Goal: Task Accomplishment & Management: Manage account settings

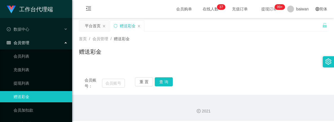
click at [302, 66] on div "会员账号： 重 置 查 询 会员账号 会员姓名 账号余额 操作类型 彩金加款 彩金扣款 金额 确 定" at bounding box center [203, 80] width 249 height 30
click at [29, 88] on link "提现列表" at bounding box center [41, 83] width 54 height 11
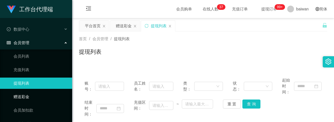
click at [25, 98] on link "赠送彩金" at bounding box center [41, 96] width 54 height 11
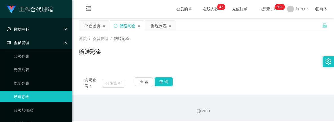
click at [53, 33] on div "数据中心" at bounding box center [36, 29] width 72 height 11
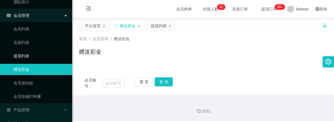
scroll to position [56, 0]
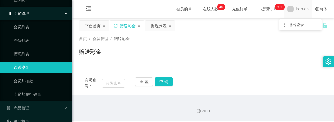
click at [302, 10] on span "baiwan" at bounding box center [303, 9] width 12 height 18
click at [312, 10] on div "简体" at bounding box center [321, 9] width 19 height 18
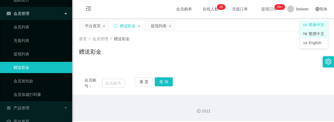
click at [321, 35] on li "hk 繁體中文" at bounding box center [314, 33] width 28 height 9
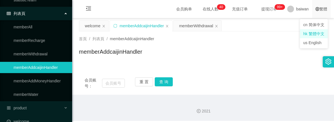
click at [321, 10] on div "繁體" at bounding box center [321, 9] width 19 height 18
click at [320, 26] on li "cn 简体中文" at bounding box center [314, 24] width 28 height 9
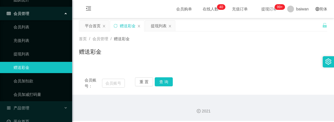
click at [235, 53] on div "赠送彩金" at bounding box center [203, 54] width 249 height 13
click at [89, 5] on icon "图标: menu-fold" at bounding box center [88, 9] width 19 height 18
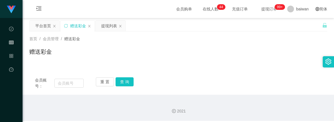
scroll to position [0, 0]
click at [40, 9] on icon "图标: menu-unfold" at bounding box center [39, 9] width 6 height 6
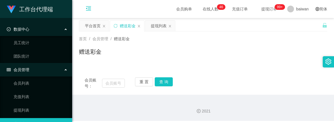
click at [120, 5] on div "会员购单 在线人数 0 1 2 3 4 5 6 7 8 9 0 1 2 3 4 5 6 7 8 9 0 1 2 3 4 5 6 7 8 9 0 1 2 3 4…" at bounding box center [203, 9] width 262 height 18
click at [111, 80] on input "text" at bounding box center [113, 83] width 23 height 9
paste input "xiaowencnm"
type input "xiaowencnm"
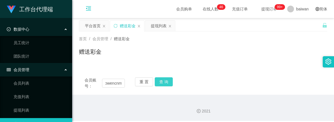
click at [165, 83] on button "查 询" at bounding box center [164, 82] width 18 height 9
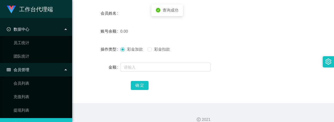
scroll to position [113, 0]
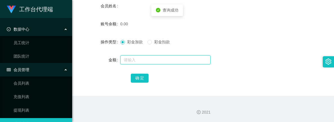
click at [149, 62] on input "text" at bounding box center [165, 60] width 90 height 9
type input "1000"
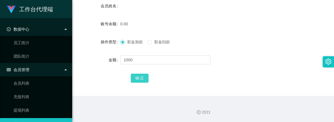
click at [139, 76] on button "确 定" at bounding box center [140, 78] width 18 height 9
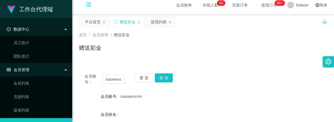
scroll to position [0, 0]
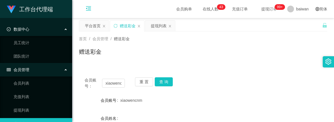
click at [185, 46] on div "首页 / 会员管理 / 赠送彩金 / 赠送彩金" at bounding box center [203, 48] width 249 height 25
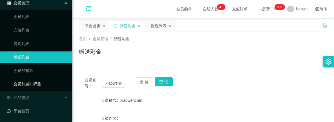
scroll to position [67, 0]
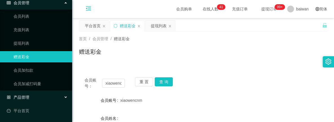
click at [37, 98] on div "产品管理" at bounding box center [36, 97] width 72 height 11
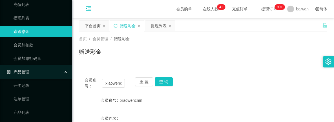
scroll to position [105, 0]
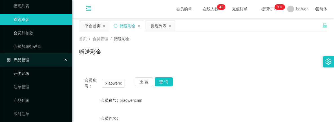
click at [35, 74] on link "开奖记录" at bounding box center [41, 73] width 54 height 11
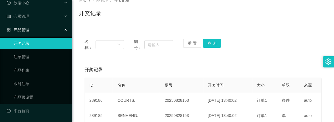
scroll to position [38, 0]
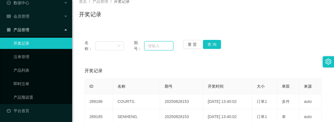
click at [153, 45] on input "text" at bounding box center [158, 45] width 29 height 9
click at [216, 45] on button "查 询" at bounding box center [212, 44] width 18 height 9
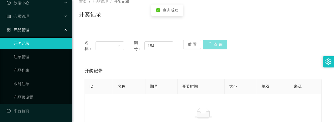
click at [216, 45] on button "查 询" at bounding box center [215, 44] width 24 height 9
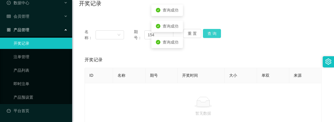
scroll to position [45, 0]
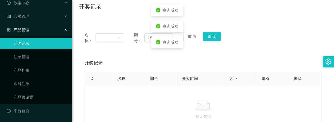
click at [143, 36] on span "期号：" at bounding box center [139, 38] width 10 height 12
click at [130, 37] on div "名称： 期号： 154 重 置 查 询" at bounding box center [203, 38] width 237 height 12
click at [160, 37] on input "154" at bounding box center [158, 38] width 29 height 9
type input "1"
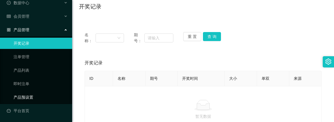
click at [36, 96] on link "产品预设置" at bounding box center [41, 97] width 54 height 11
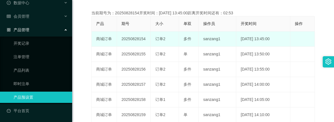
scroll to position [113, 0]
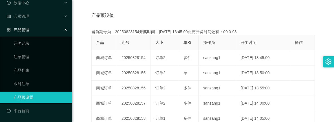
click at [185, 13] on div "产品预设值 添加期号" at bounding box center [203, 16] width 224 height 16
click at [27, 80] on link "即时注单" at bounding box center [41, 83] width 54 height 11
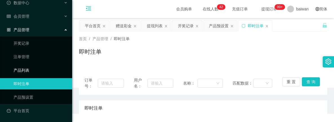
click at [25, 72] on link "产品列表" at bounding box center [41, 70] width 54 height 11
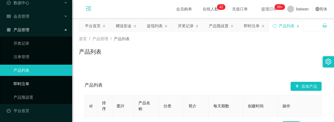
click at [32, 85] on link "即时注单" at bounding box center [41, 83] width 54 height 11
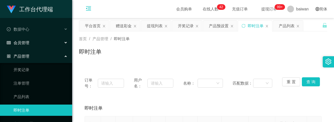
click at [33, 42] on div "会员管理" at bounding box center [36, 42] width 72 height 11
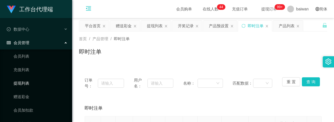
click at [32, 82] on link "提现列表" at bounding box center [41, 83] width 54 height 11
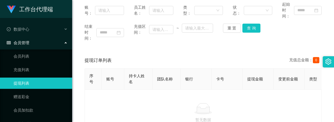
scroll to position [56, 0]
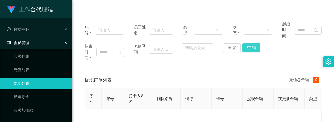
click at [257, 48] on button "查 询" at bounding box center [252, 47] width 18 height 9
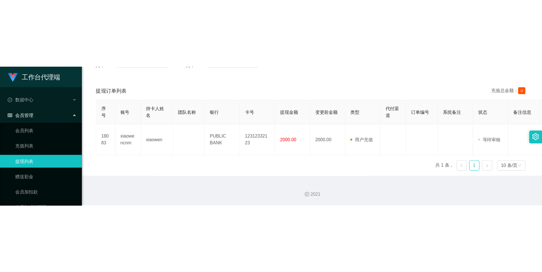
scroll to position [0, 0]
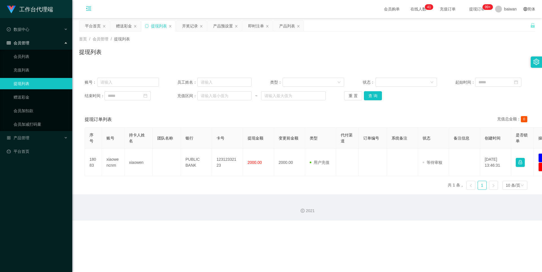
drag, startPoint x: 278, startPoint y: 265, endPoint x: 340, endPoint y: 260, distance: 61.7
click at [334, 122] on div "工作台代理端 数据中心 员工统计 团队统计 会员管理 会员列表 充值列表 提现列表 赠送彩金 会员加扣款 会员加减打码量 产品管理 开奖记录 注单管理 产品列…" at bounding box center [271, 136] width 542 height 272
drag, startPoint x: 273, startPoint y: 270, endPoint x: 345, endPoint y: 261, distance: 72.8
click at [334, 122] on div "工作台代理端 数据中心 员工统计 团队统计 会员管理 会员列表 充值列表 提现列表 赠送彩金 会员加扣款 会员加减打码量 产品管理 开奖记录 注单管理 产品列…" at bounding box center [271, 136] width 542 height 272
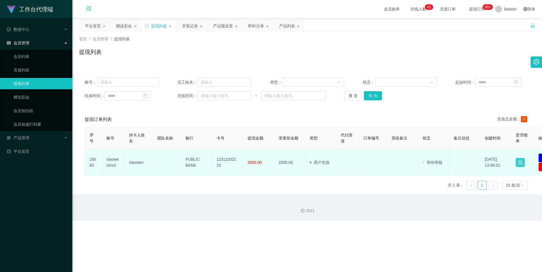
click at [334, 122] on button "button" at bounding box center [520, 162] width 9 height 9
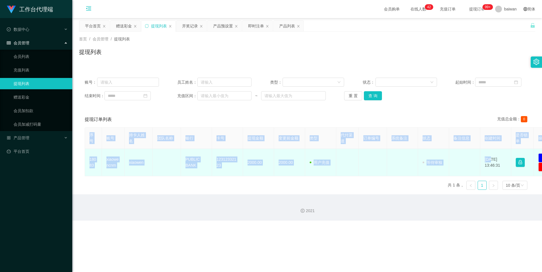
drag, startPoint x: 529, startPoint y: 170, endPoint x: 489, endPoint y: 161, distance: 40.7
click at [334, 122] on tr "18083 xiaowencnm xiaowen PUBLIC BANK 12312332123 2000.00 2000.00 用户充值 人工扣款 审核驳回…" at bounding box center [328, 162] width 486 height 27
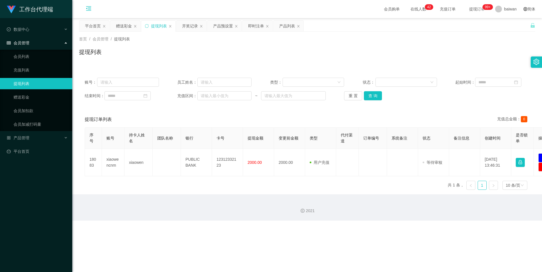
click at [334, 122] on div "2021" at bounding box center [307, 207] width 470 height 26
click at [334, 100] on div "账号： 员工姓名： 类型： 状态： 起始时间： 结束时间： 充值区间： ~ 重 置 查 询" at bounding box center [307, 89] width 456 height 34
drag, startPoint x: 538, startPoint y: 146, endPoint x: 434, endPoint y: 131, distance: 105.2
click at [334, 122] on tr "序号 账号 持卡人姓名 团队名称 银行 卡号 提现金额 变更前金额 类型 代付渠道 订单编号 系统备注 状态 备注信息 创建时间 是否锁单 操作" at bounding box center [328, 138] width 486 height 21
click at [334, 122] on th "备注信息" at bounding box center [464, 138] width 31 height 21
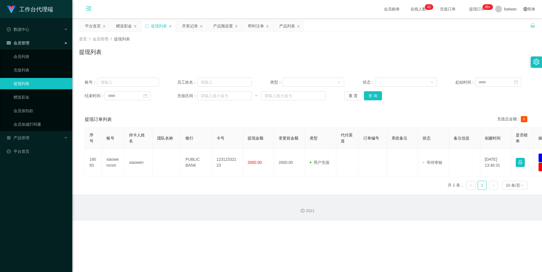
click at [334, 122] on link at bounding box center [493, 185] width 9 height 9
click at [44, 9] on h1 "工作台代理端" at bounding box center [36, 9] width 34 height 18
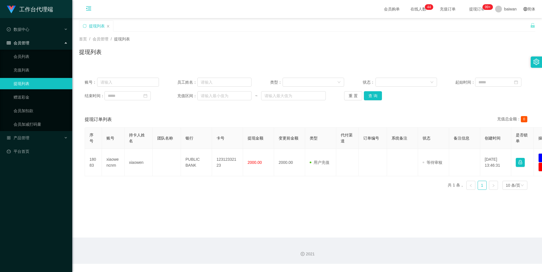
click at [94, 8] on icon "图标: menu-fold" at bounding box center [88, 9] width 19 height 18
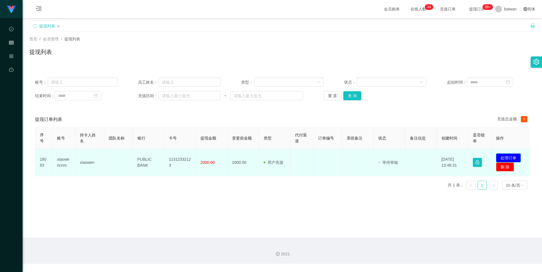
click at [334, 122] on button "处理订单" at bounding box center [508, 157] width 25 height 9
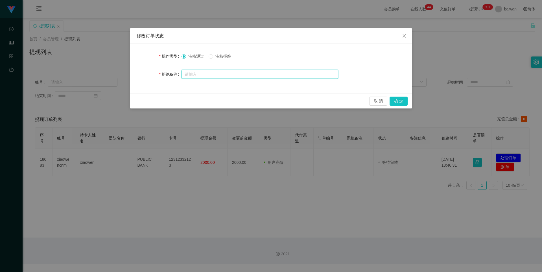
click at [264, 71] on input "text" at bounding box center [259, 74] width 157 height 9
click at [217, 72] on input "text" at bounding box center [259, 74] width 157 height 9
type input "c"
type input "草"
click at [187, 54] on span "审核通过" at bounding box center [196, 56] width 20 height 5
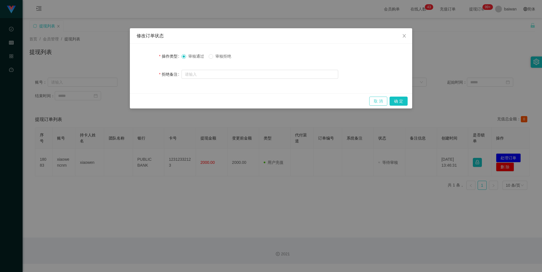
click at [334, 102] on button "取 消" at bounding box center [378, 101] width 18 height 9
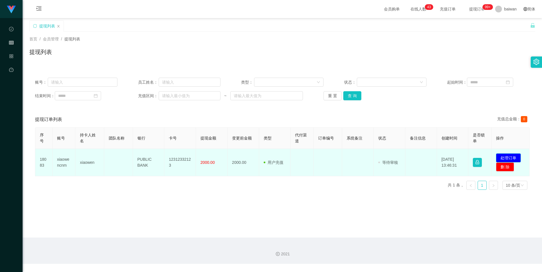
click at [334, 122] on button "处理订单" at bounding box center [508, 157] width 25 height 9
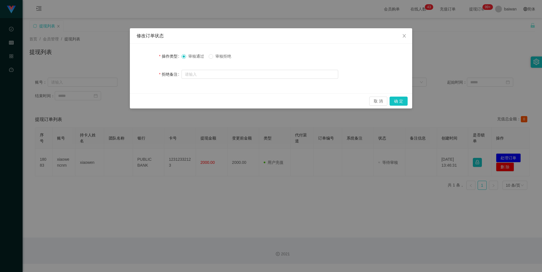
click at [221, 57] on span "审核拒绝" at bounding box center [223, 56] width 20 height 5
click at [238, 72] on input "text" at bounding box center [259, 74] width 157 height 9
type input "x"
click at [334, 105] on button "确 定" at bounding box center [398, 101] width 18 height 9
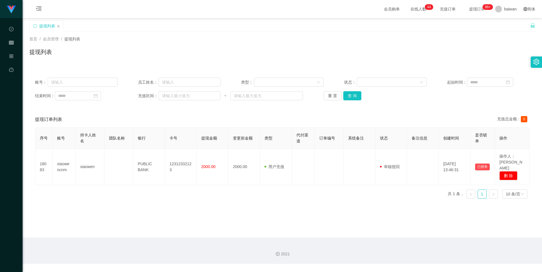
click at [334, 122] on div "序号 账号 持卡人姓名 团队名称 银行 卡号 提现金额 变更前金额 类型 代付渠道 订单编号 系统备注 状态 备注信息 创建时间 是否锁单 操作 18083 …" at bounding box center [282, 165] width 494 height 76
drag, startPoint x: 355, startPoint y: 103, endPoint x: 357, endPoint y: 95, distance: 8.7
click at [334, 103] on div "账号： 员工姓名： 类型： 状态： 起始时间： 结束时间： 充值区间： ~ 重 置 查 询" at bounding box center [282, 89] width 506 height 34
click at [334, 95] on button "查 询" at bounding box center [352, 95] width 18 height 9
click at [334, 95] on div "重 置 查 询" at bounding box center [364, 95] width 82 height 9
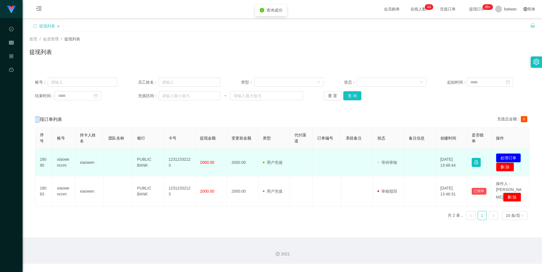
click at [334, 122] on button "处理订单" at bounding box center [508, 157] width 25 height 9
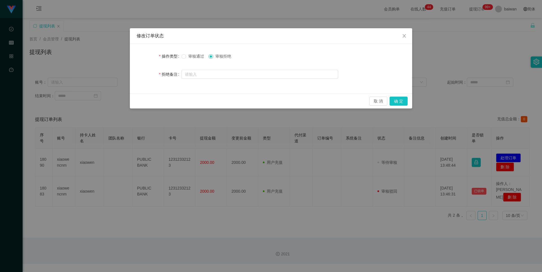
click at [239, 79] on div at bounding box center [259, 74] width 157 height 11
click at [239, 75] on input "text" at bounding box center [259, 74] width 157 height 9
type input "聚聚"
click at [334, 98] on button "确 定" at bounding box center [398, 101] width 18 height 9
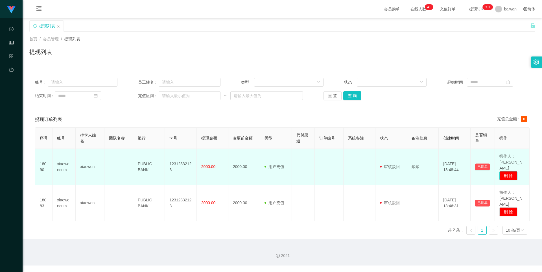
click at [334, 122] on button "删 除" at bounding box center [508, 175] width 18 height 9
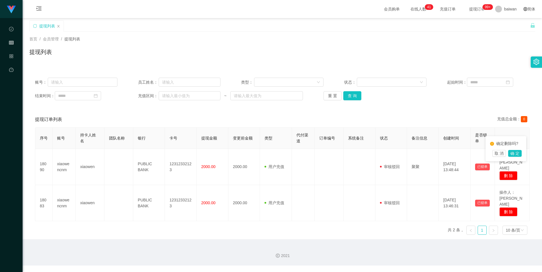
click at [334, 122] on div "确定删除吗? 取 消 确 定" at bounding box center [505, 148] width 41 height 25
click at [334, 122] on button "确 定" at bounding box center [515, 153] width 14 height 7
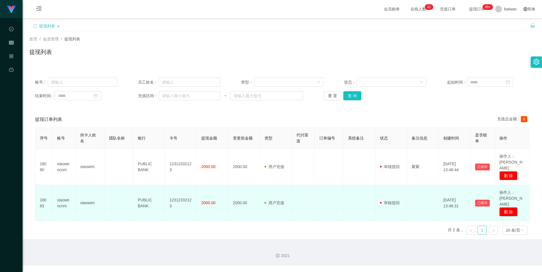
click at [334, 122] on button "删 除" at bounding box center [508, 211] width 18 height 9
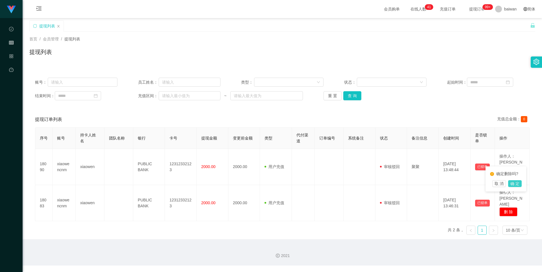
click at [334, 122] on button "确 定" at bounding box center [515, 183] width 14 height 7
click at [334, 97] on button "查 询" at bounding box center [352, 95] width 18 height 9
click at [334, 97] on button "查 询" at bounding box center [355, 95] width 24 height 9
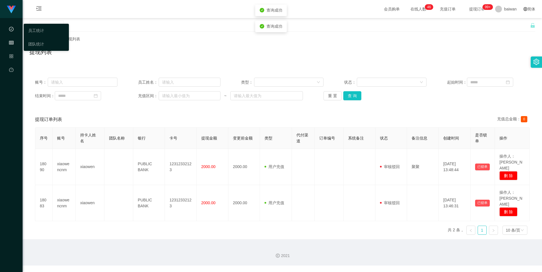
click at [10, 32] on icon "图标: check-circle-o" at bounding box center [11, 29] width 5 height 11
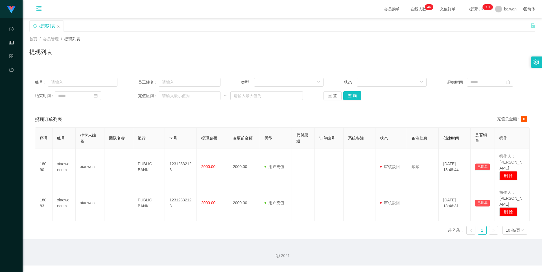
click at [37, 10] on icon "图标: menu-unfold" at bounding box center [39, 9] width 6 height 6
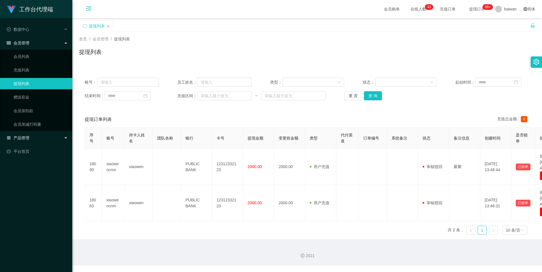
click at [34, 122] on div "产品管理" at bounding box center [36, 137] width 72 height 11
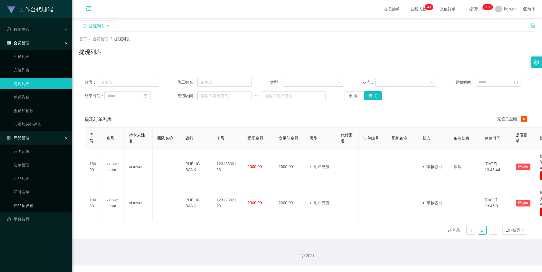
click at [31, 122] on link "产品预设置" at bounding box center [41, 205] width 54 height 11
